Goal: Use online tool/utility: Utilize a website feature to perform a specific function

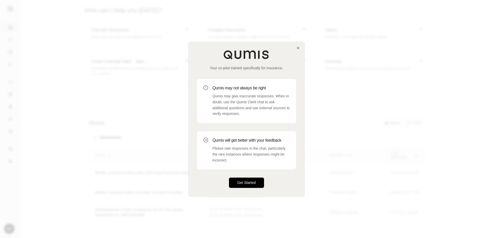
click at [253, 184] on button "Get Started" at bounding box center [246, 183] width 35 height 10
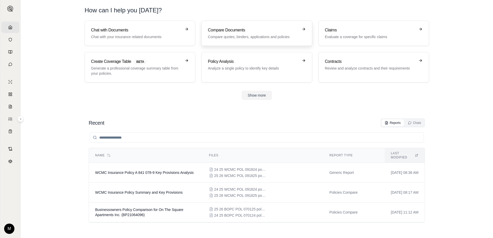
click at [252, 32] on h3 "Compare Documents" at bounding box center [253, 30] width 91 height 6
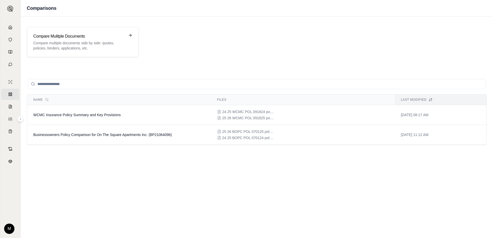
click at [160, 85] on input "search" at bounding box center [257, 84] width 458 height 10
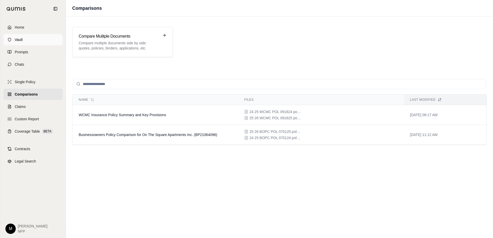
click at [18, 39] on span "Vault" at bounding box center [19, 39] width 8 height 5
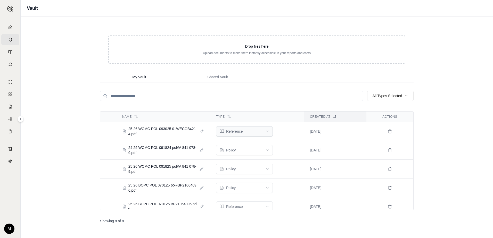
click at [266, 132] on html "Home Vault Prompts Chats Single Policy Comparisons Claims Custom Report Coverag…" at bounding box center [246, 119] width 493 height 238
click at [269, 131] on html "Home Vault Prompts Chats Single Policy Comparisons Claims Custom Report Coverag…" at bounding box center [246, 119] width 493 height 238
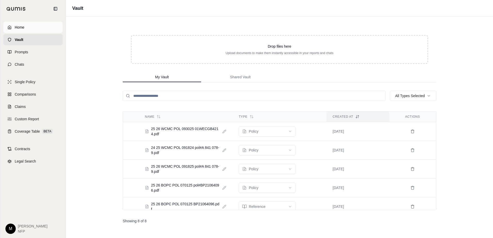
click at [10, 27] on icon at bounding box center [9, 27] width 4 height 4
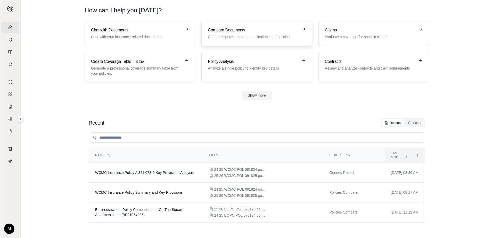
click at [253, 31] on h3 "Compare Documents" at bounding box center [253, 30] width 91 height 6
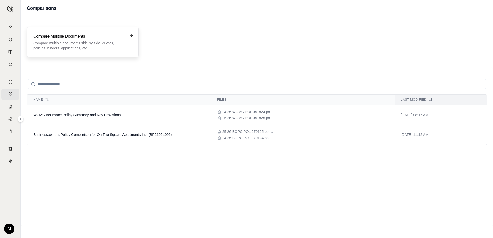
click at [132, 36] on icon at bounding box center [131, 35] width 4 height 4
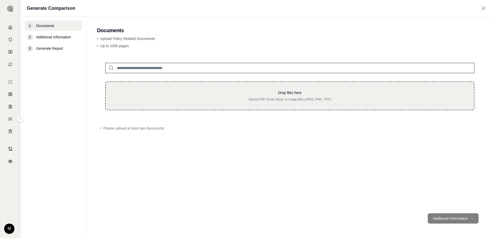
click at [156, 90] on div "Drop files here Upload PDF, Excel, Word, or Image files (JPEG, PNG, TIFF)" at bounding box center [290, 96] width 370 height 29
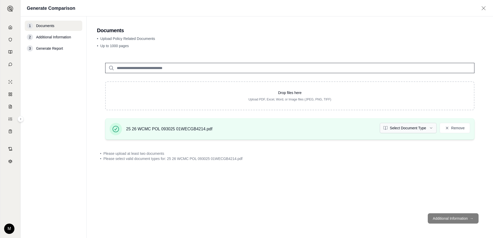
click at [431, 128] on html "Home Vault Prompts Chats Single Policy Comparisons Claims Custom Report Coverag…" at bounding box center [246, 119] width 493 height 238
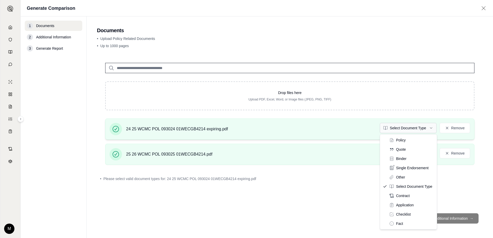
click at [430, 128] on html "Home Vault Prompts Chats Single Policy Comparisons Claims Custom Report Coverag…" at bounding box center [246, 119] width 493 height 238
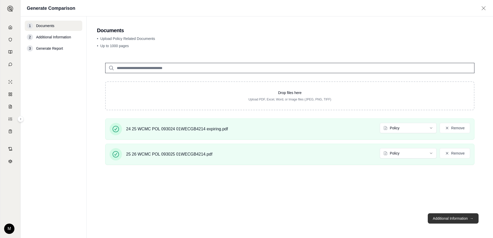
click at [450, 220] on button "Additional Information →" at bounding box center [453, 219] width 51 height 10
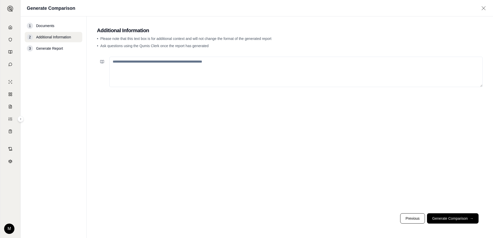
click at [176, 62] on textarea at bounding box center [296, 72] width 374 height 30
click at [167, 62] on textarea "**********" at bounding box center [296, 72] width 374 height 30
type textarea "**********"
click at [450, 220] on button "Generate Comparison →" at bounding box center [453, 219] width 52 height 10
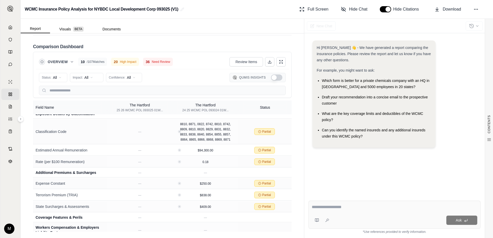
scroll to position [633, 0]
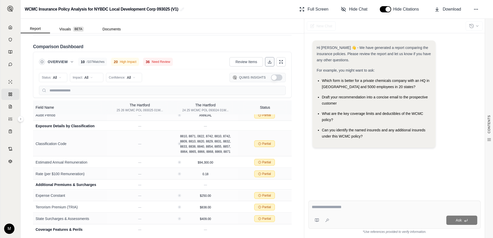
click at [268, 63] on icon at bounding box center [270, 62] width 4 height 4
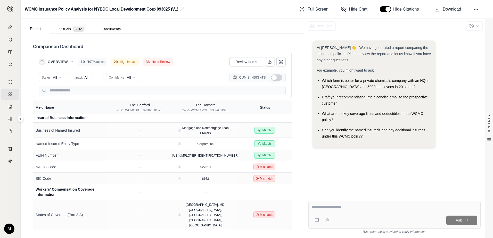
scroll to position [142, 0]
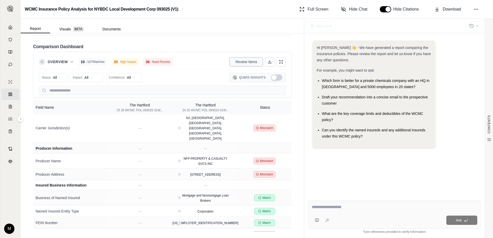
click at [241, 60] on span "Review Items" at bounding box center [247, 61] width 22 height 5
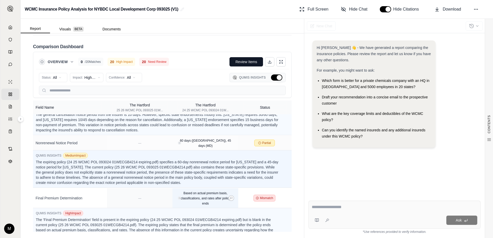
scroll to position [803, 0]
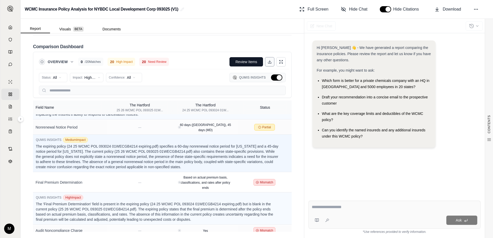
click at [268, 61] on icon at bounding box center [270, 62] width 4 height 4
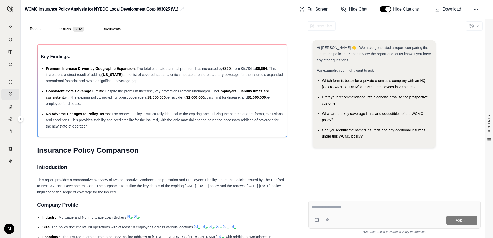
scroll to position [0, 0]
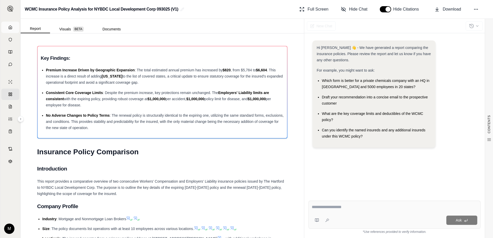
click at [11, 25] on link "Home" at bounding box center [10, 27] width 18 height 11
